Goal: Transaction & Acquisition: Purchase product/service

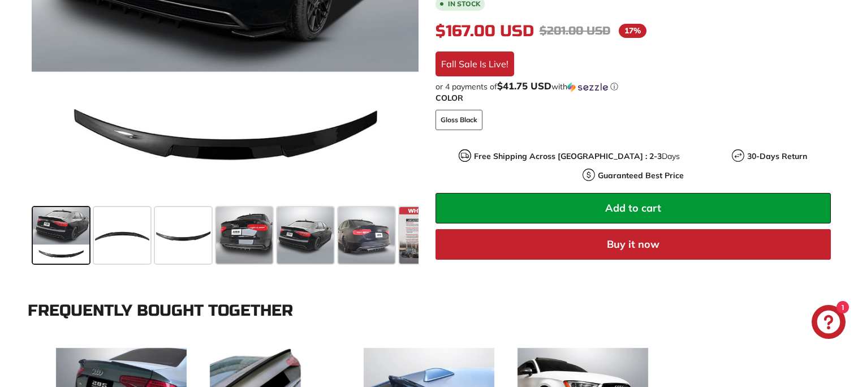
scroll to position [377, 0]
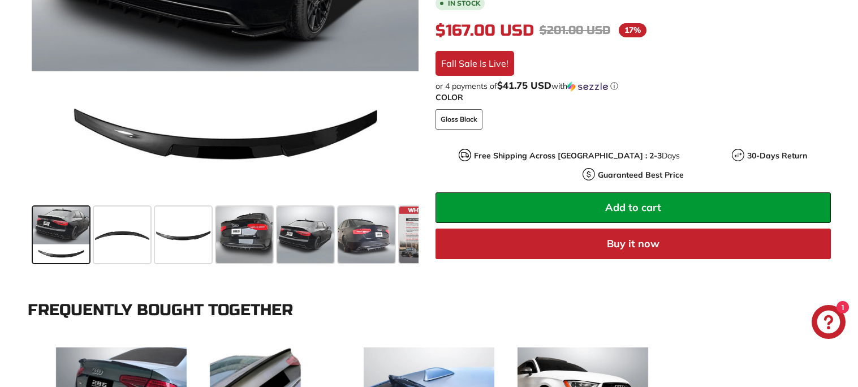
click at [66, 239] on span at bounding box center [61, 234] width 57 height 57
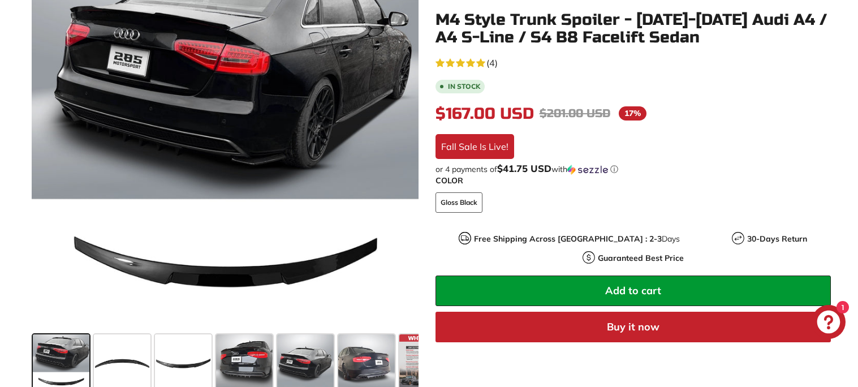
scroll to position [253, 0]
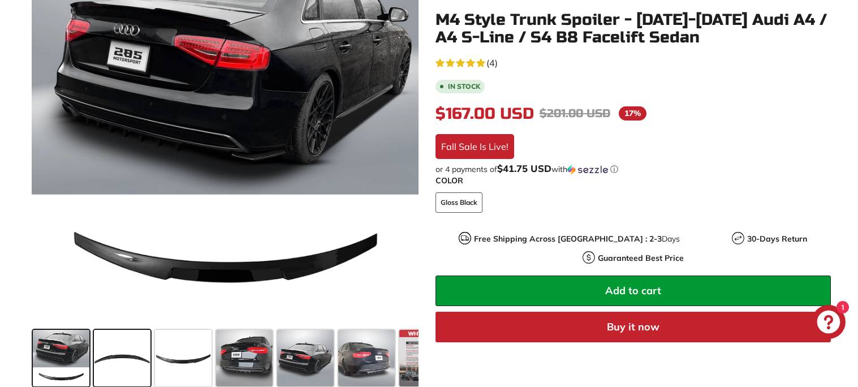
click at [118, 353] on span at bounding box center [122, 358] width 57 height 57
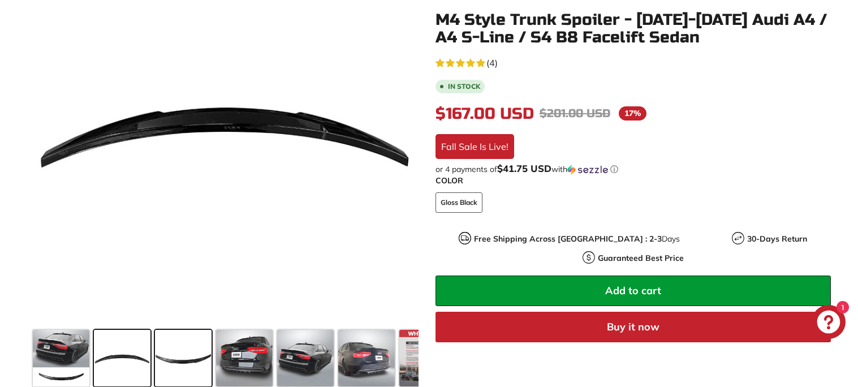
click at [208, 361] on span at bounding box center [183, 358] width 57 height 57
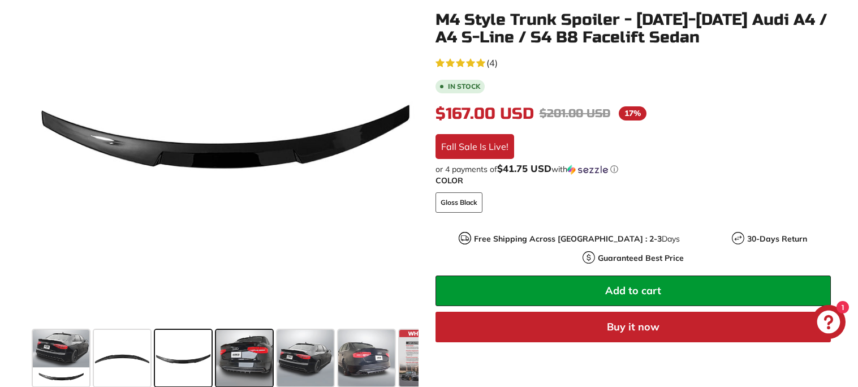
click at [227, 357] on span at bounding box center [244, 358] width 57 height 57
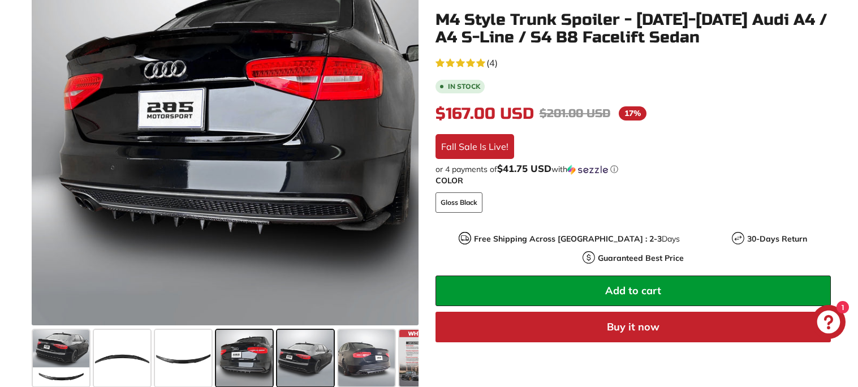
click at [295, 361] on span at bounding box center [305, 358] width 57 height 57
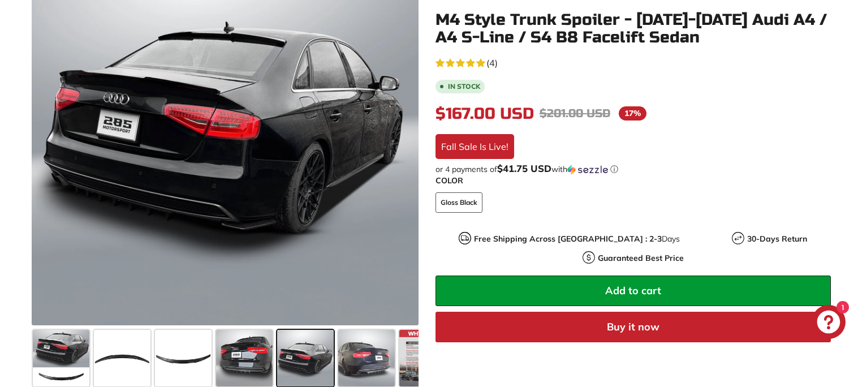
click at [323, 365] on span at bounding box center [305, 358] width 57 height 57
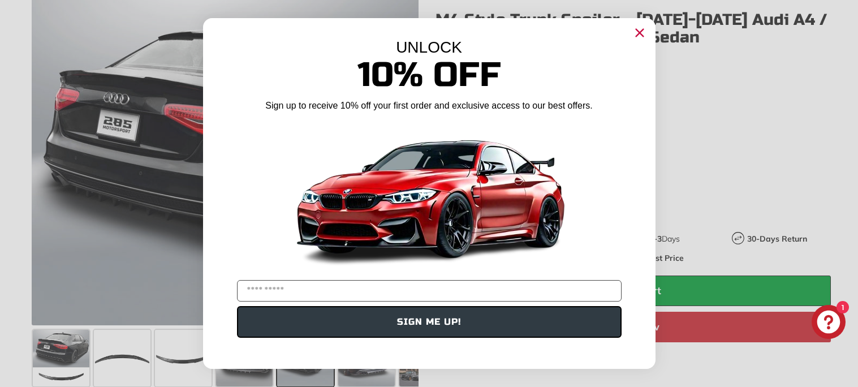
click at [639, 31] on circle "Close dialog" at bounding box center [638, 32] width 17 height 17
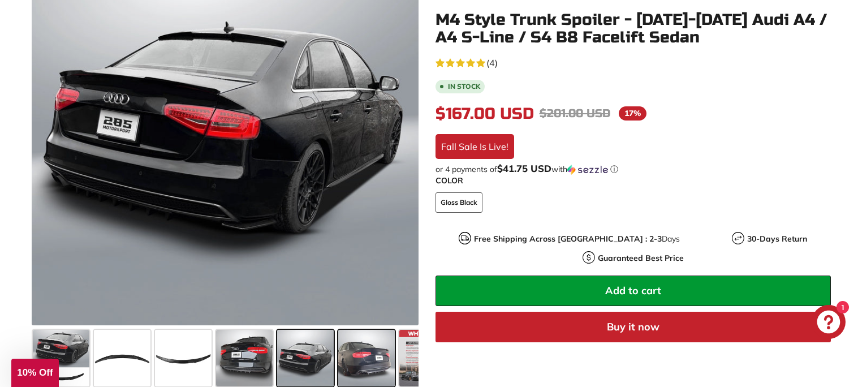
click at [360, 360] on span at bounding box center [366, 358] width 57 height 57
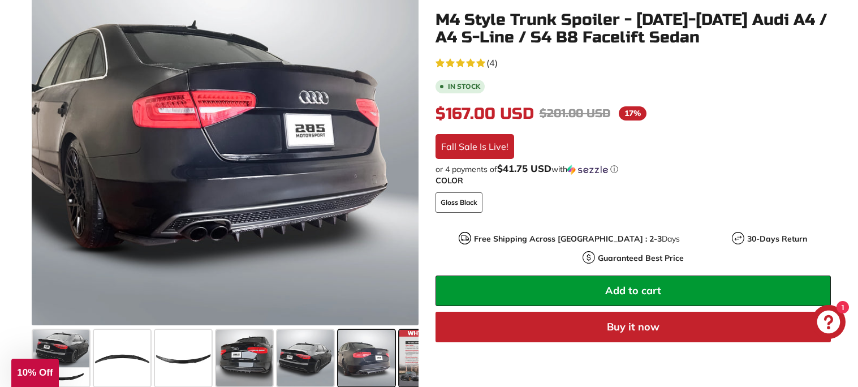
click at [408, 348] on span at bounding box center [427, 358] width 57 height 57
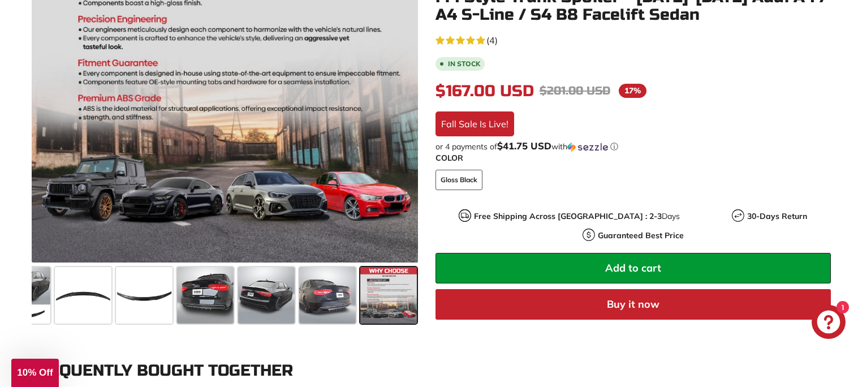
scroll to position [320, 0]
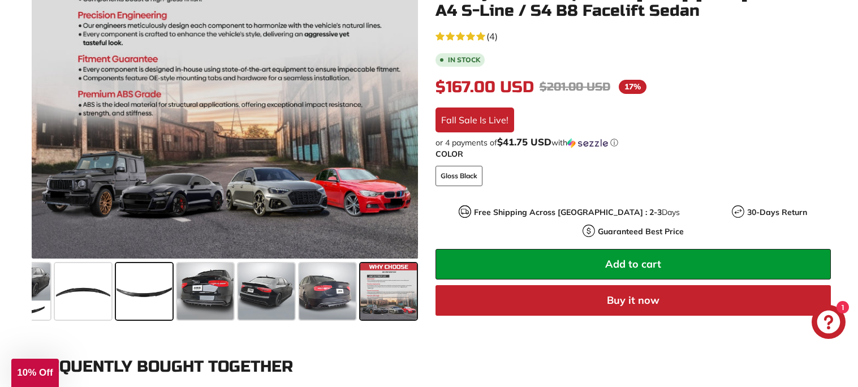
click at [151, 284] on span at bounding box center [144, 291] width 57 height 57
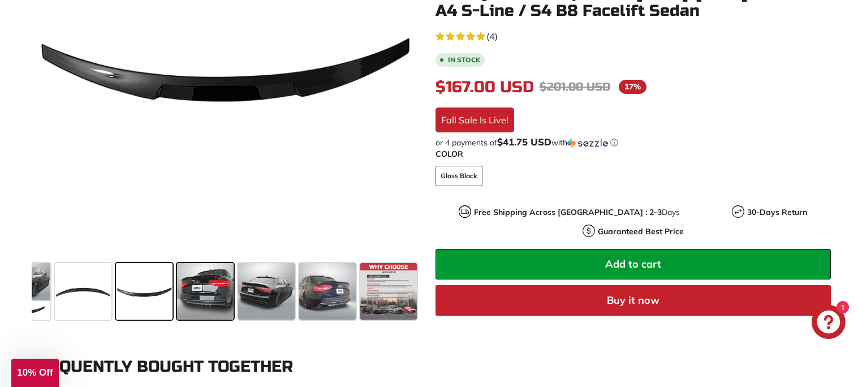
click at [179, 283] on span at bounding box center [205, 291] width 57 height 57
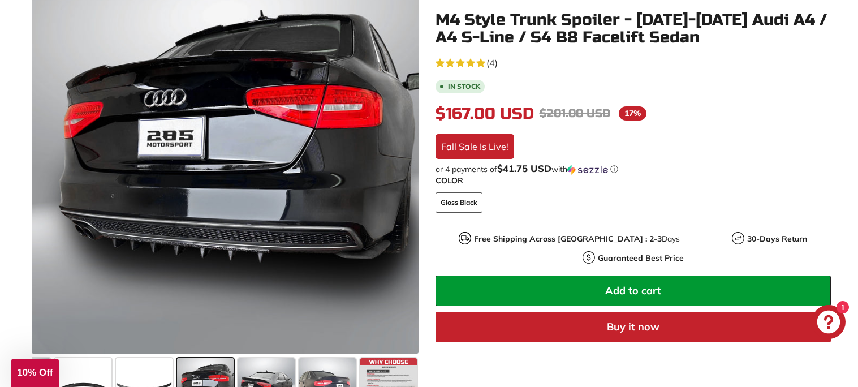
scroll to position [226, 0]
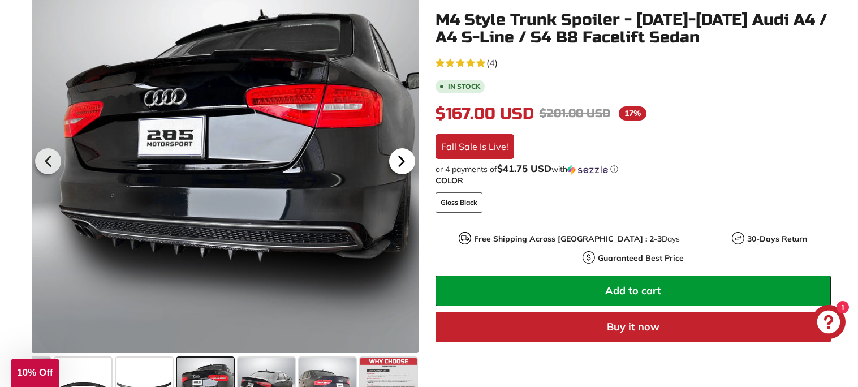
click at [408, 156] on icon at bounding box center [401, 161] width 26 height 26
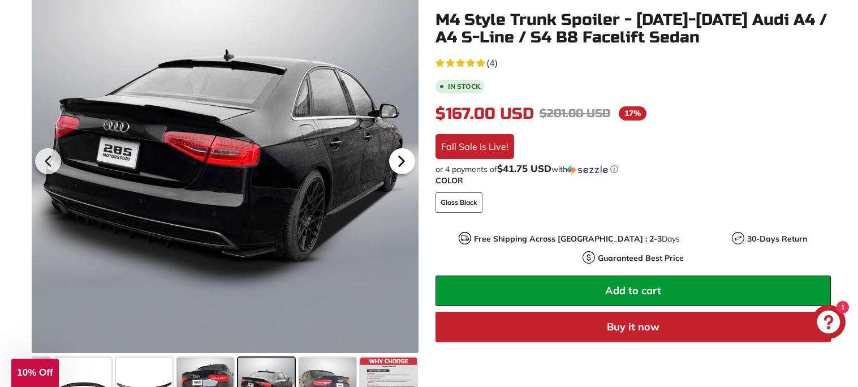
click at [407, 159] on icon at bounding box center [401, 161] width 26 height 26
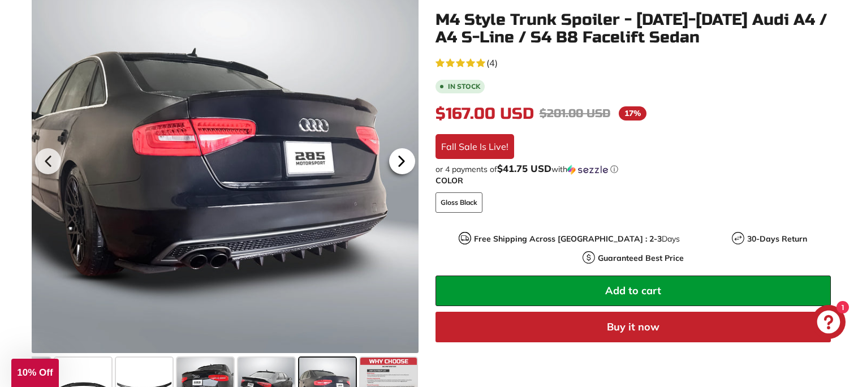
click at [407, 159] on icon at bounding box center [401, 161] width 26 height 26
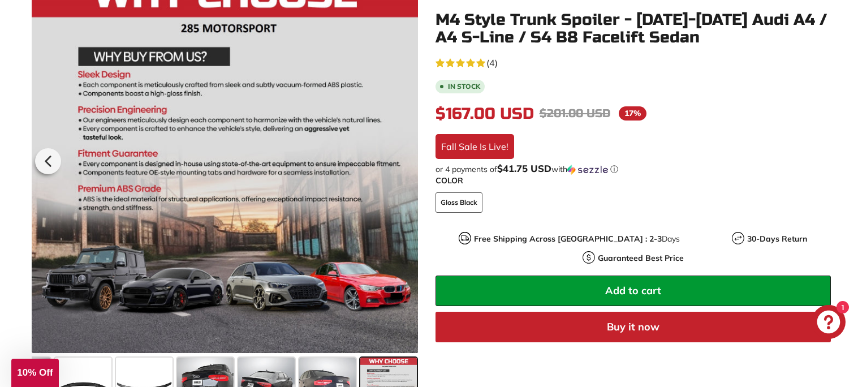
click at [407, 159] on div at bounding box center [224, 159] width 387 height 387
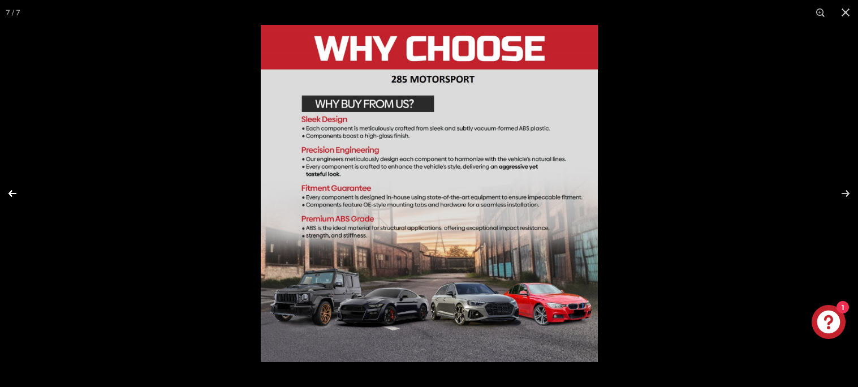
click at [14, 191] on button at bounding box center [20, 193] width 40 height 57
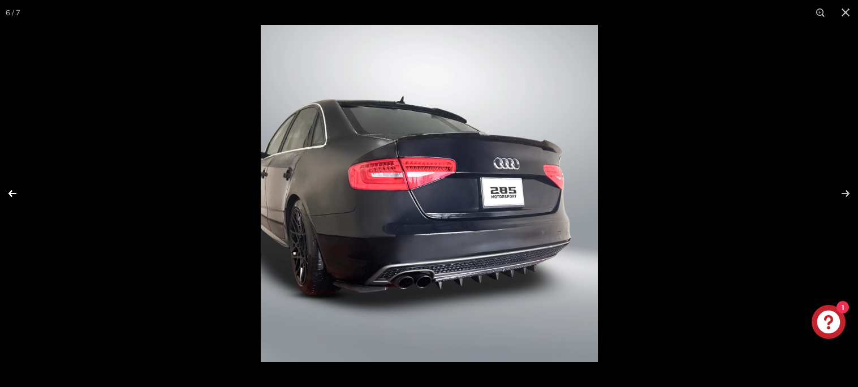
click at [12, 191] on button at bounding box center [20, 193] width 40 height 57
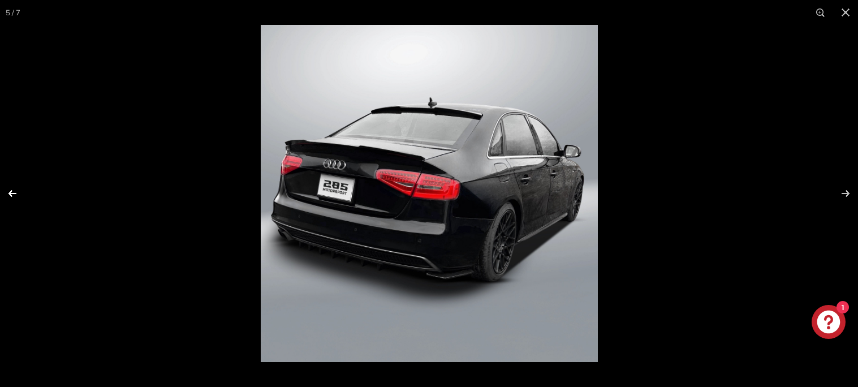
click at [10, 191] on button at bounding box center [20, 193] width 40 height 57
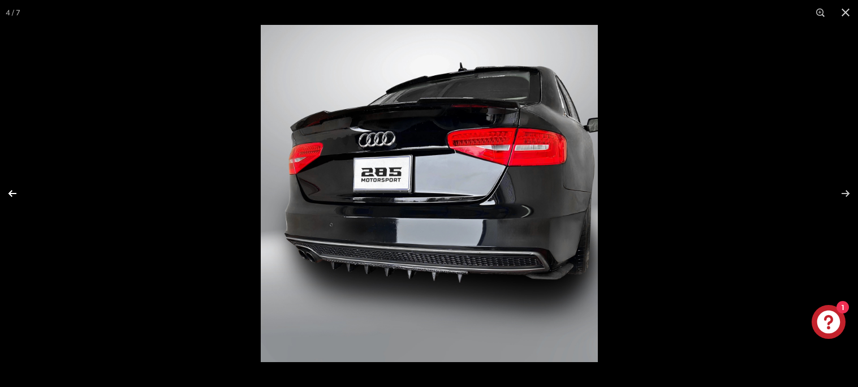
click at [10, 191] on button at bounding box center [20, 193] width 40 height 57
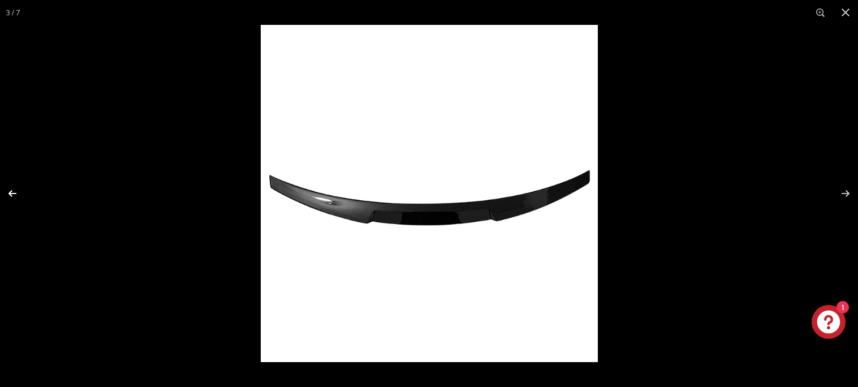
click at [10, 191] on button at bounding box center [20, 193] width 40 height 57
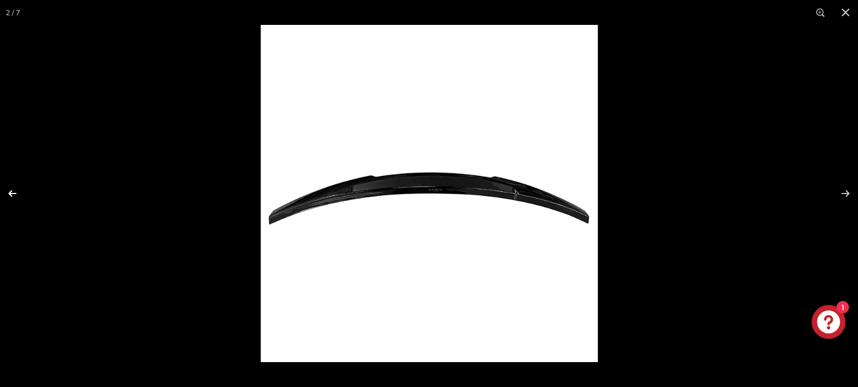
click at [10, 191] on button at bounding box center [20, 193] width 40 height 57
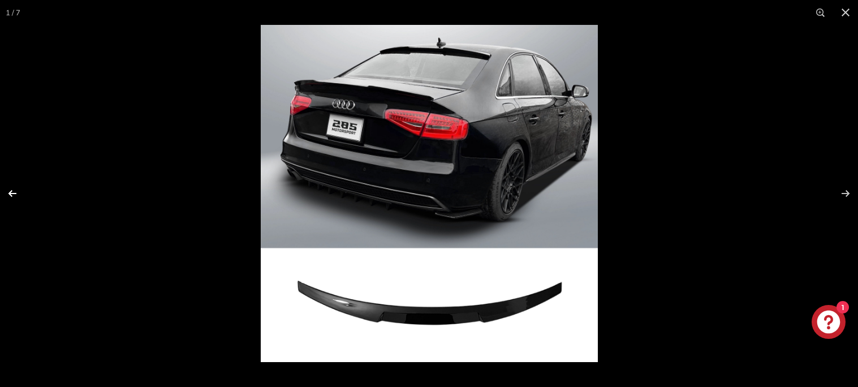
scroll to position [0, 0]
click at [9, 189] on button at bounding box center [20, 193] width 40 height 57
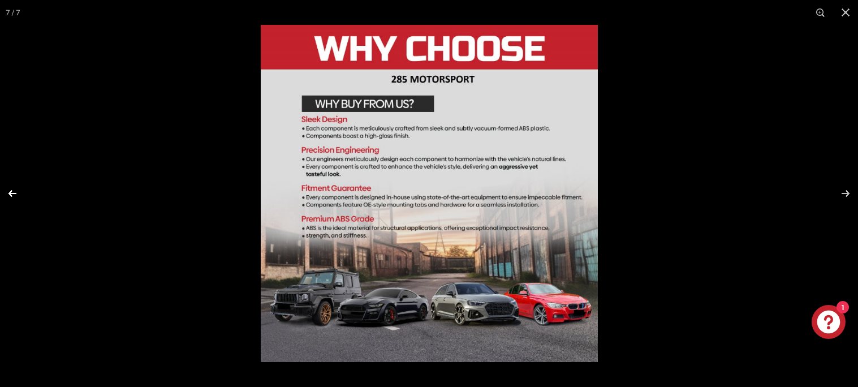
click at [9, 189] on button at bounding box center [20, 193] width 40 height 57
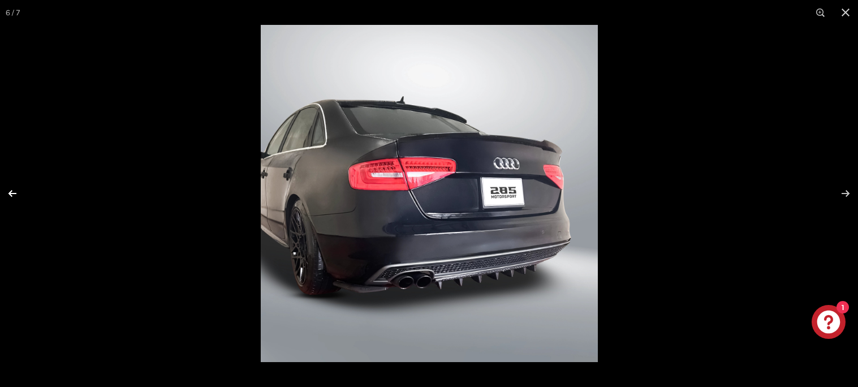
click at [9, 189] on button at bounding box center [20, 193] width 40 height 57
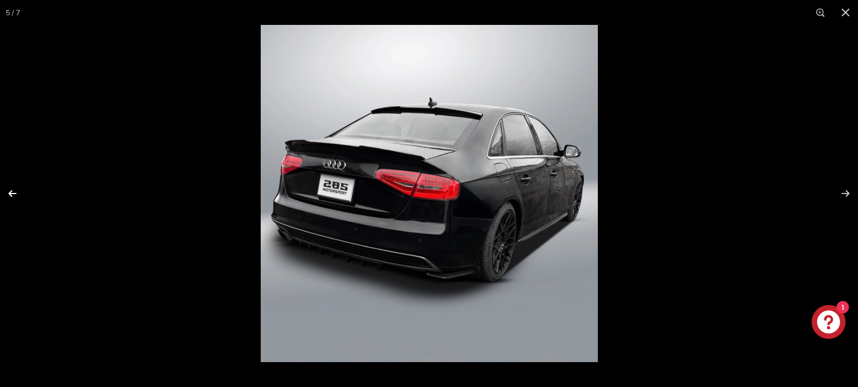
click at [9, 189] on button at bounding box center [20, 193] width 40 height 57
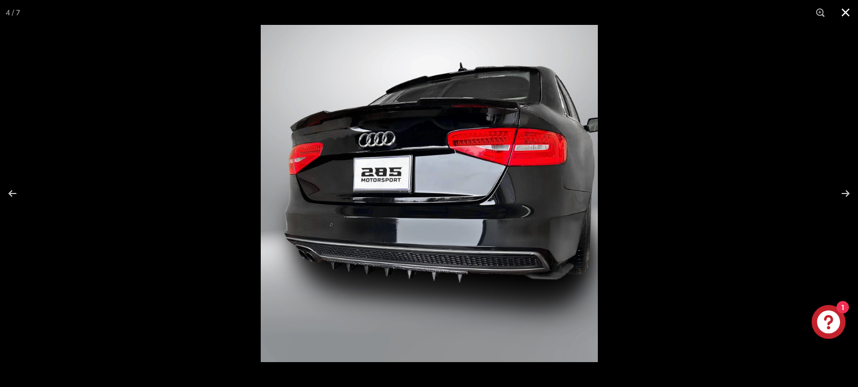
click at [110, 189] on div at bounding box center [429, 193] width 858 height 387
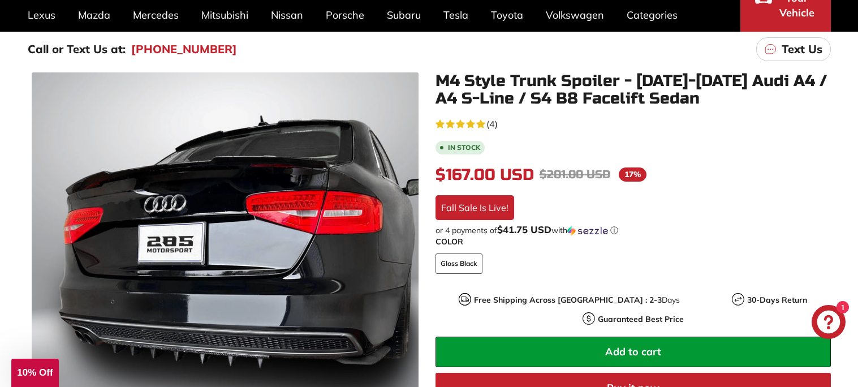
scroll to position [118, 0]
